Goal: Task Accomplishment & Management: Manage account settings

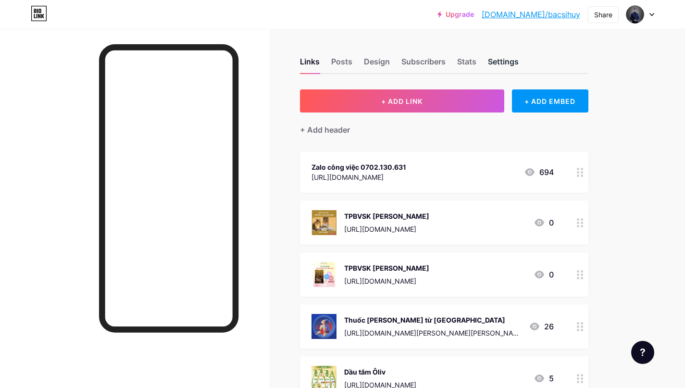
click at [505, 65] on div "Settings" at bounding box center [503, 64] width 31 height 17
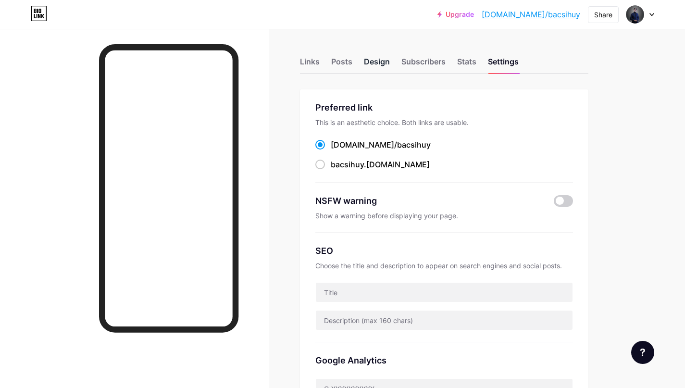
click at [380, 63] on div "Design" at bounding box center [377, 64] width 26 height 17
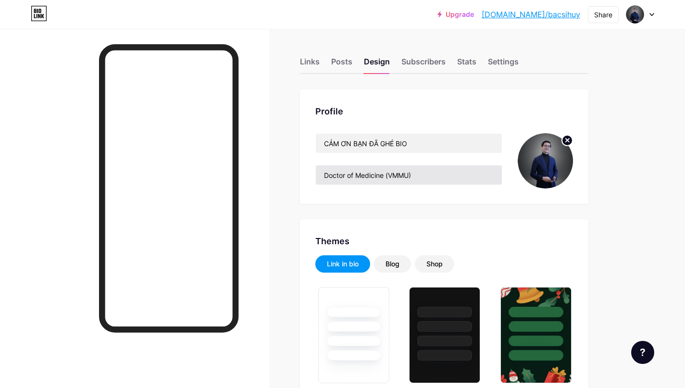
type input "#8d8988"
type input "#000000"
click at [415, 175] on input "Doctor of Medicine (VMMU)" at bounding box center [409, 174] width 186 height 19
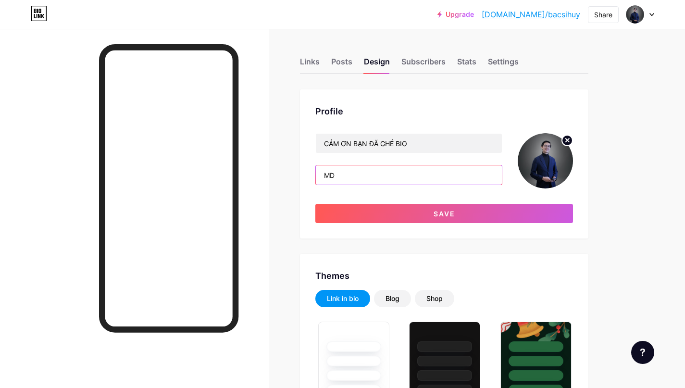
type input "M"
click at [485, 97] on div "Profile CẢM ƠN BẠN ĐÃ GHÉ BIO Save" at bounding box center [444, 163] width 288 height 149
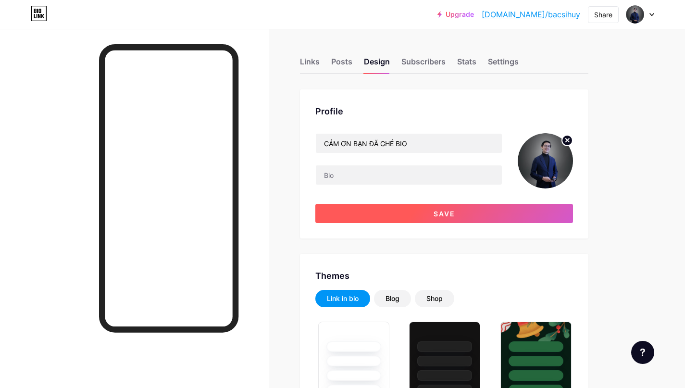
click at [410, 213] on button "Save" at bounding box center [444, 213] width 258 height 19
